Goal: Check status: Check status

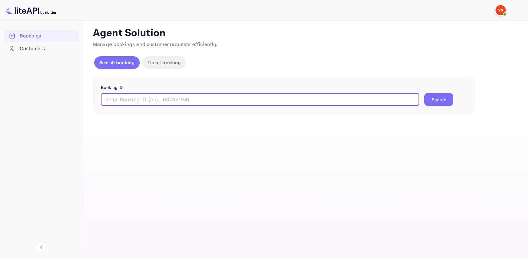
click at [183, 102] on input "text" at bounding box center [260, 99] width 318 height 13
type input "9471938"
click at [440, 101] on button "Search" at bounding box center [438, 99] width 29 height 13
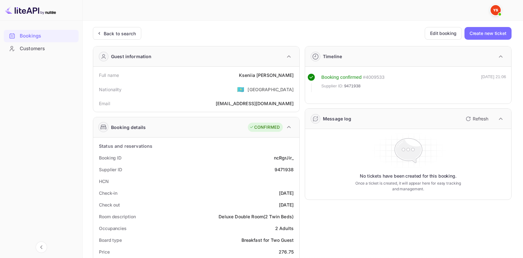
click at [275, 75] on div "Kseniia Buldakova" at bounding box center [266, 75] width 55 height 7
copy div "Kseniia Buldakova"
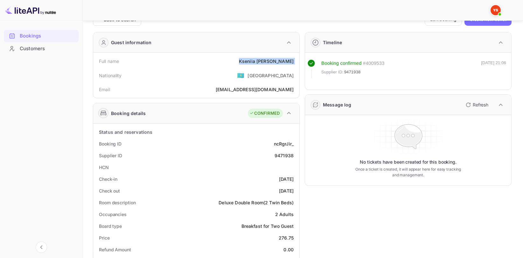
scroll to position [64, 0]
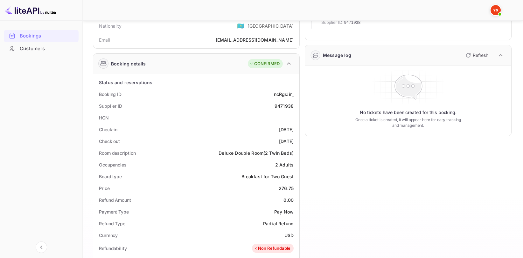
click at [285, 107] on div "9471938" at bounding box center [283, 106] width 19 height 7
copy div "9471938"
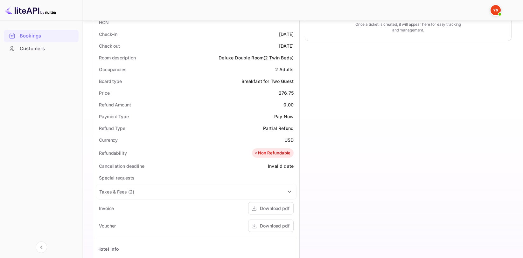
click at [288, 93] on div "276.75" at bounding box center [286, 93] width 15 height 7
copy div "276.75"
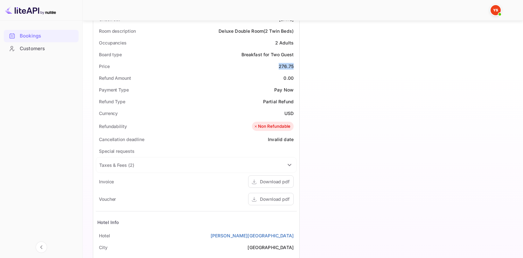
scroll to position [191, 0]
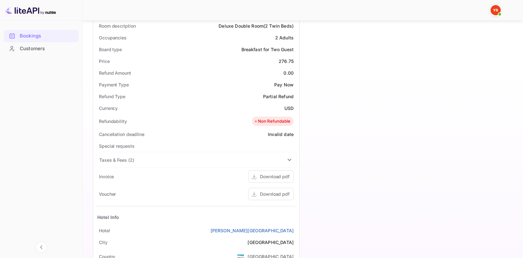
click at [293, 108] on div "USD" at bounding box center [288, 108] width 9 height 7
click at [291, 109] on div "USD" at bounding box center [288, 108] width 9 height 7
copy div "USD"
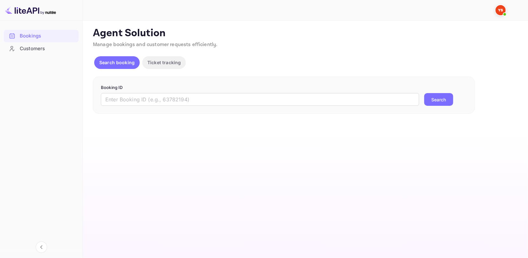
click at [165, 86] on p "Booking ID" at bounding box center [284, 88] width 366 height 6
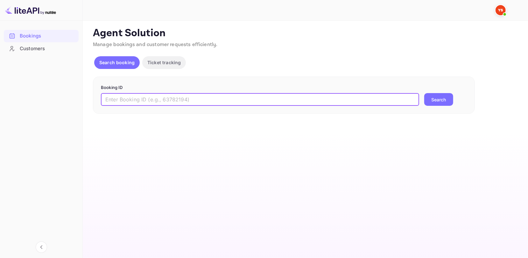
click at [151, 97] on input "text" at bounding box center [260, 99] width 318 height 13
paste input "9386186"
type input "9386186"
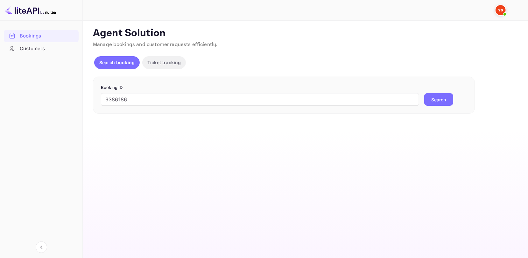
click at [432, 98] on button "Search" at bounding box center [438, 99] width 29 height 13
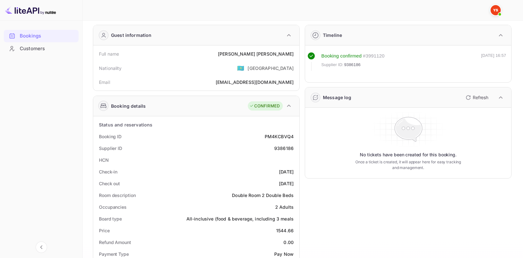
scroll to position [95, 0]
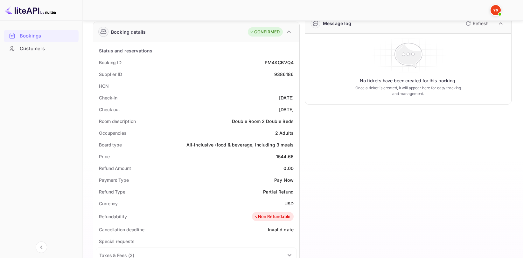
click at [289, 79] on div "Supplier ID 9386186" at bounding box center [196, 74] width 201 height 12
drag, startPoint x: 289, startPoint y: 79, endPoint x: 289, endPoint y: 74, distance: 4.5
click at [289, 74] on div "Supplier ID 9386186" at bounding box center [196, 74] width 201 height 12
copy div "9386186"
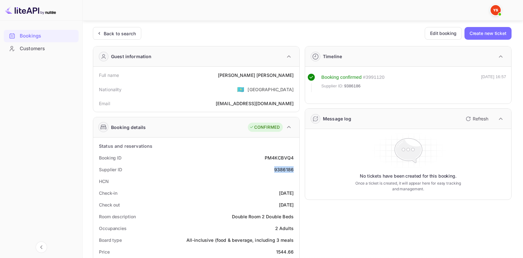
scroll to position [0, 0]
click at [281, 77] on div "[PERSON_NAME]" at bounding box center [256, 75] width 76 height 7
copy div "[PERSON_NAME]"
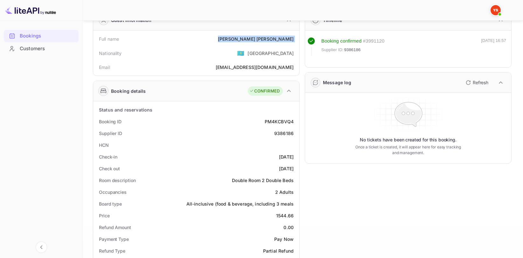
scroll to position [95, 0]
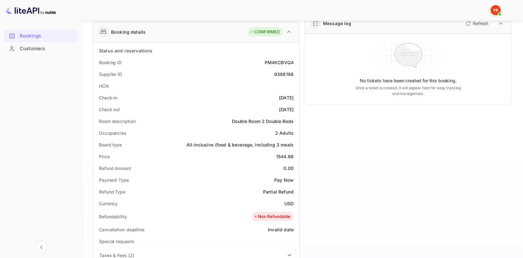
click at [289, 153] on div "1544.66" at bounding box center [284, 156] width 17 height 7
copy div "1544.66"
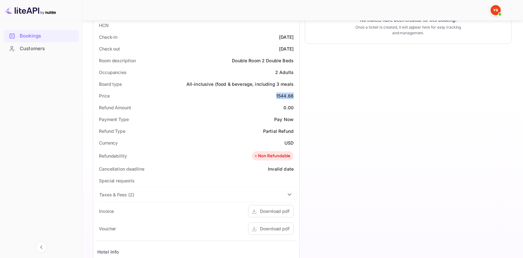
scroll to position [159, 0]
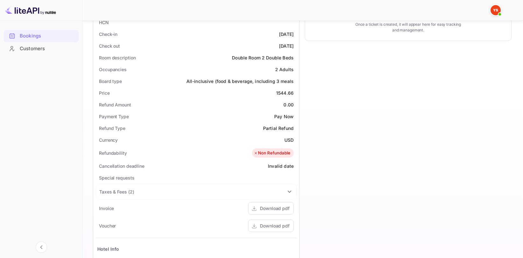
click at [289, 138] on div "USD" at bounding box center [288, 140] width 9 height 7
copy div "USD"
